Goal: Task Accomplishment & Management: Manage account settings

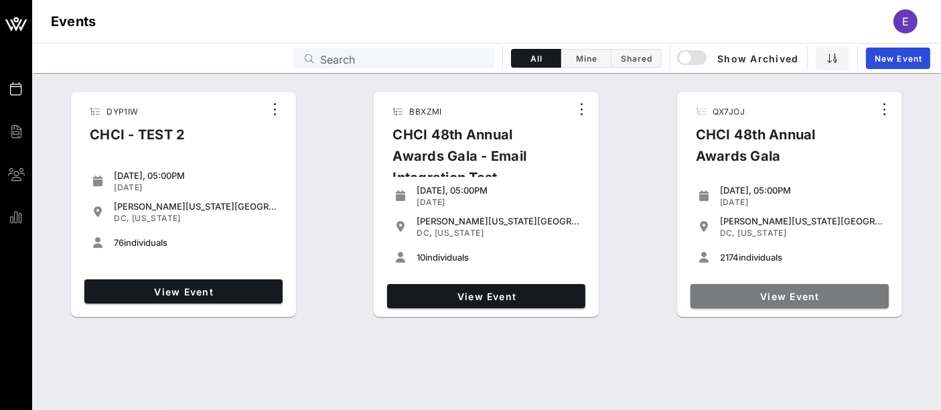
click at [783, 299] on span "View Event" at bounding box center [789, 296] width 187 height 11
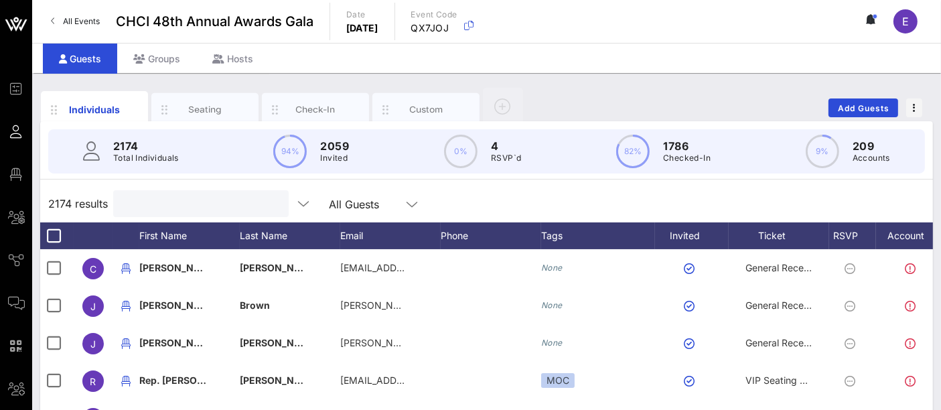
click at [204, 203] on input "text" at bounding box center [199, 203] width 157 height 17
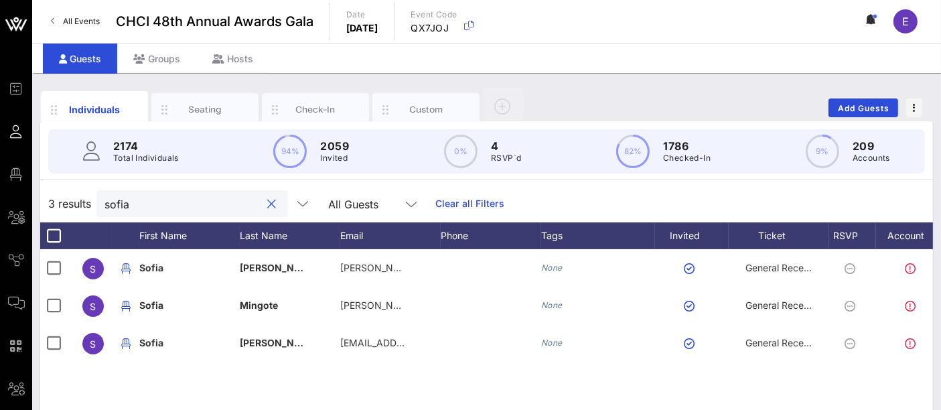
click at [164, 204] on input "sofia" at bounding box center [182, 203] width 157 height 17
type input "u"
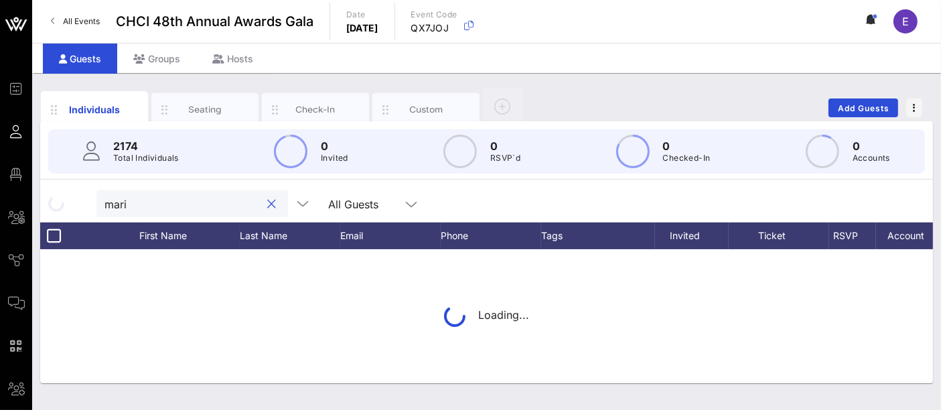
type input "mario"
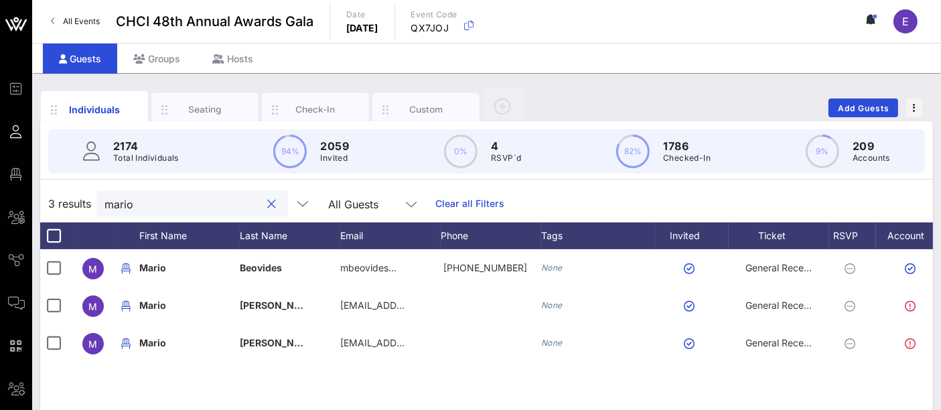
click at [268, 206] on button "clear icon" at bounding box center [272, 203] width 9 height 13
